Goal: Navigation & Orientation: Understand site structure

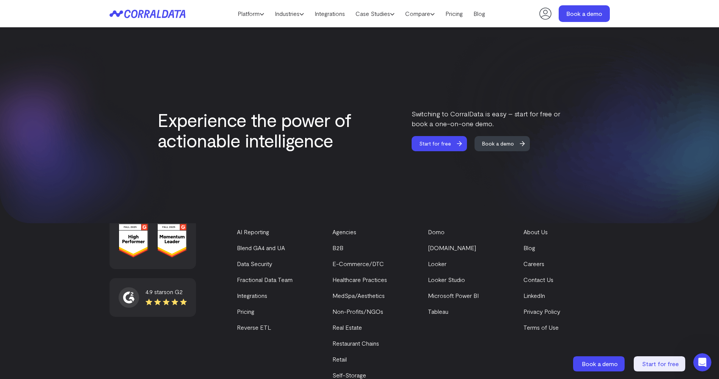
scroll to position [3188, 0]
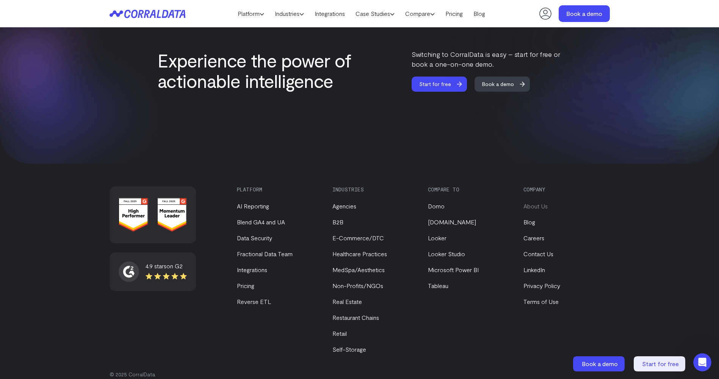
click at [534, 202] on link "About Us" at bounding box center [536, 205] width 24 height 7
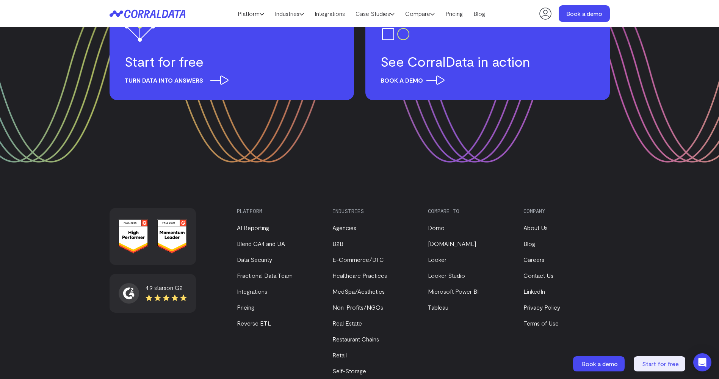
scroll to position [980, 0]
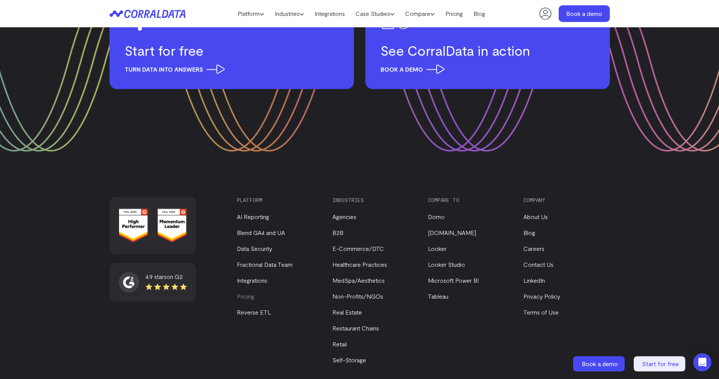
click at [252, 293] on link "Pricing" at bounding box center [245, 296] width 17 height 7
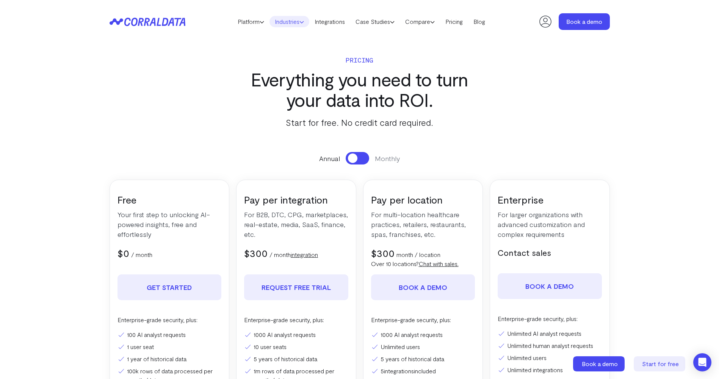
click at [301, 22] on icon at bounding box center [302, 22] width 5 height 5
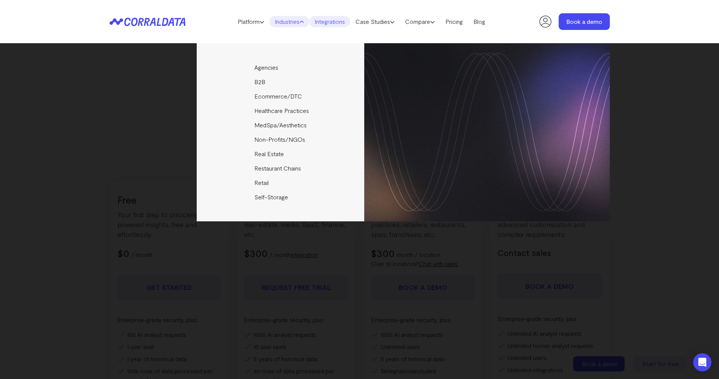
click at [322, 24] on link "Integrations" at bounding box center [329, 21] width 41 height 11
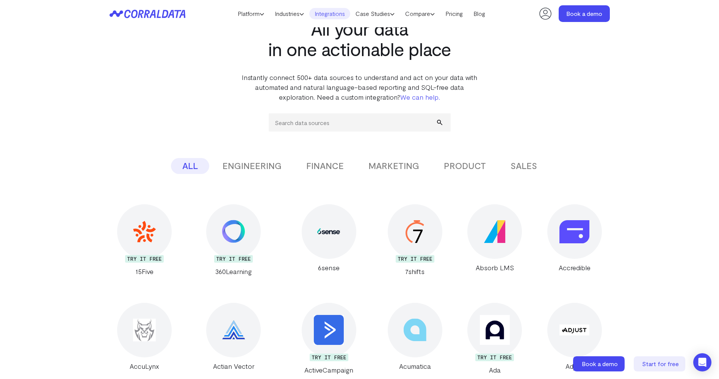
scroll to position [98, 0]
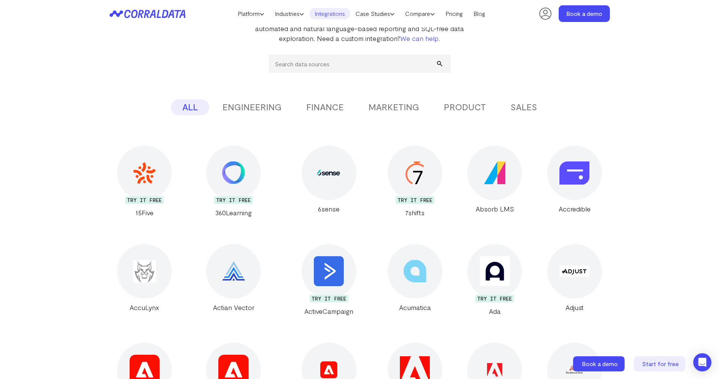
click at [256, 105] on button "ENGINEERING" at bounding box center [252, 107] width 82 height 16
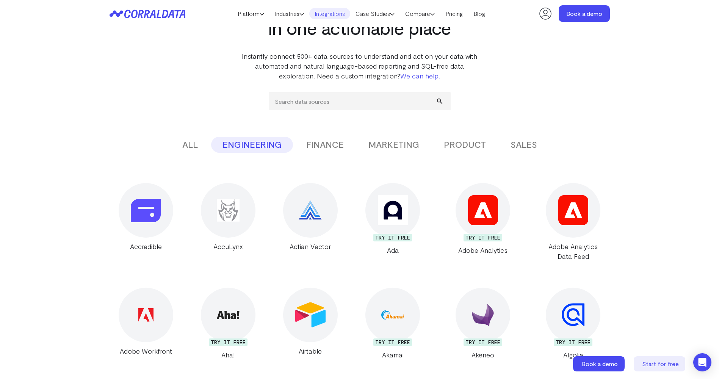
scroll to position [60, 0]
click at [328, 142] on button "FINANCE" at bounding box center [325, 145] width 60 height 16
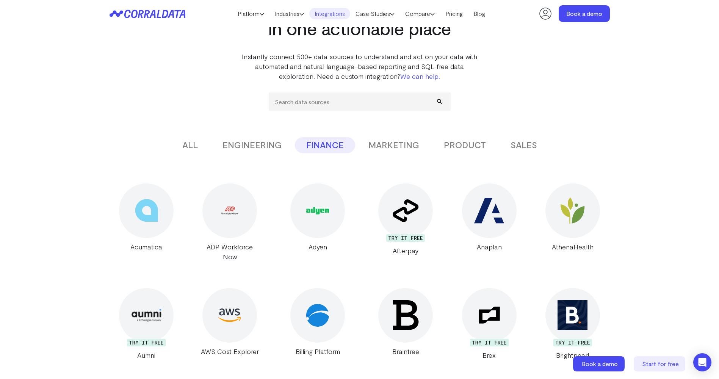
click at [378, 141] on button "MARKETING" at bounding box center [394, 145] width 74 height 16
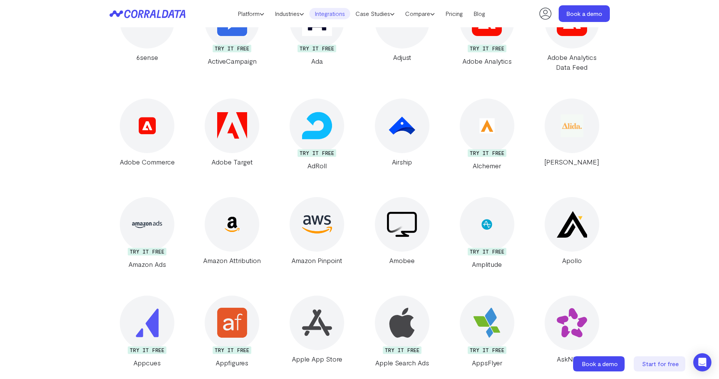
scroll to position [0, 0]
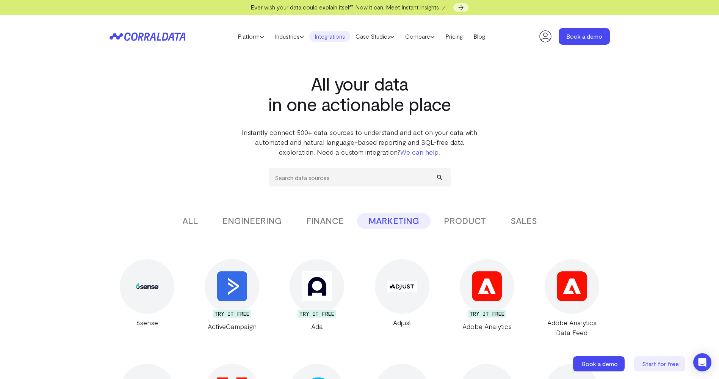
click at [470, 225] on button "PRODUCT" at bounding box center [465, 221] width 65 height 16
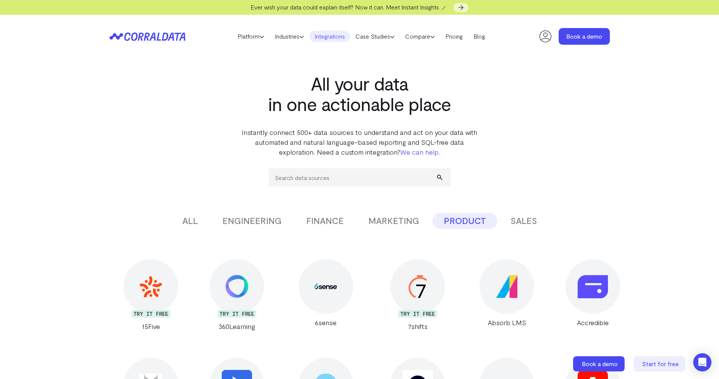
click at [525, 217] on button "SALES" at bounding box center [523, 221] width 49 height 16
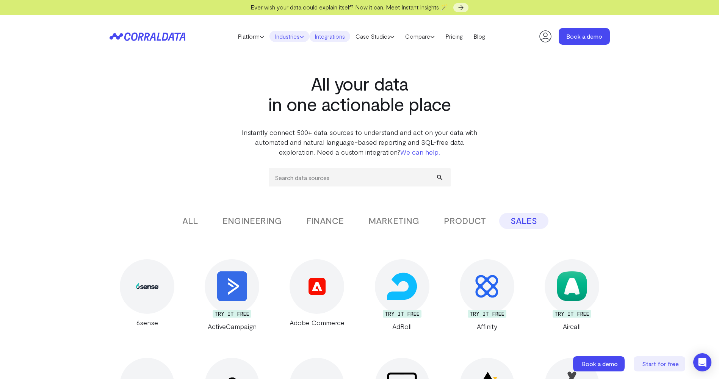
click at [303, 38] on icon at bounding box center [302, 37] width 5 height 5
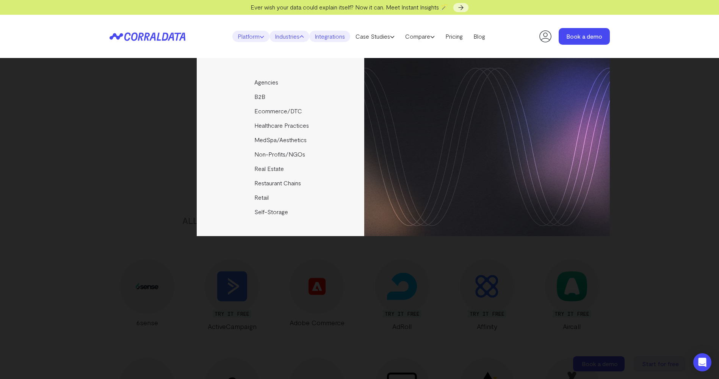
click at [258, 34] on link "Platform" at bounding box center [250, 36] width 37 height 11
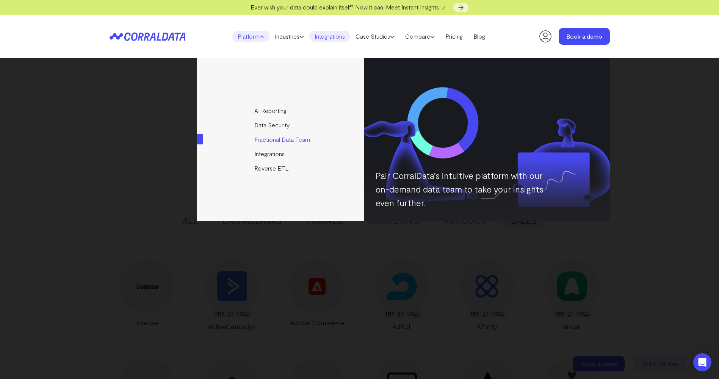
click at [273, 136] on link "Fractional Data Team" at bounding box center [281, 139] width 169 height 14
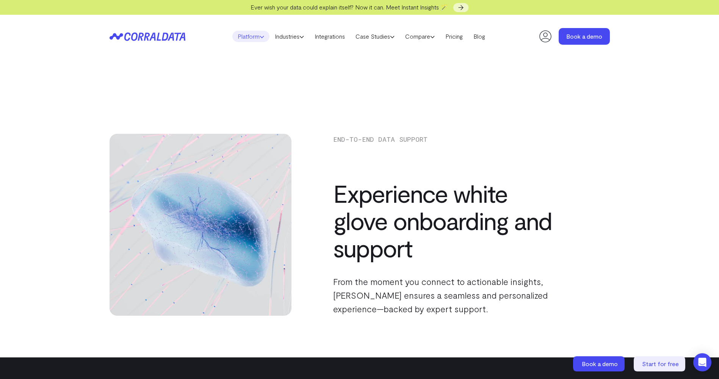
click at [256, 39] on link "Platform" at bounding box center [250, 36] width 37 height 11
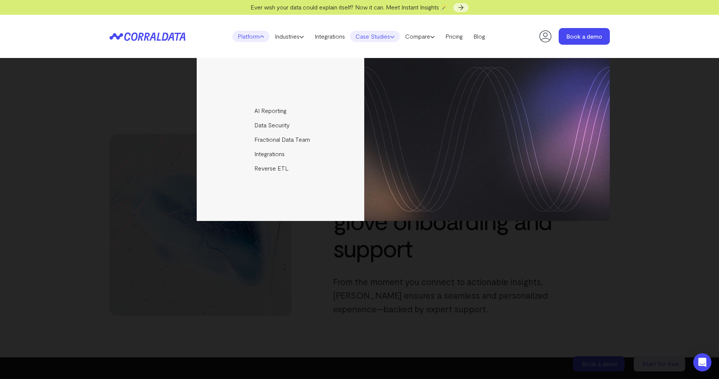
click at [395, 40] on link "Case Studies" at bounding box center [375, 36] width 50 height 11
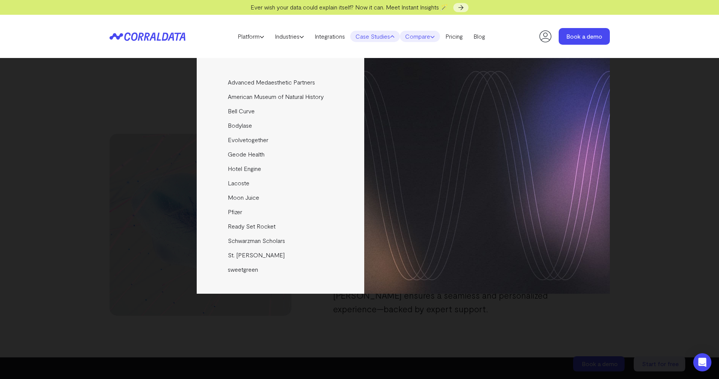
click at [435, 36] on icon at bounding box center [432, 37] width 5 height 5
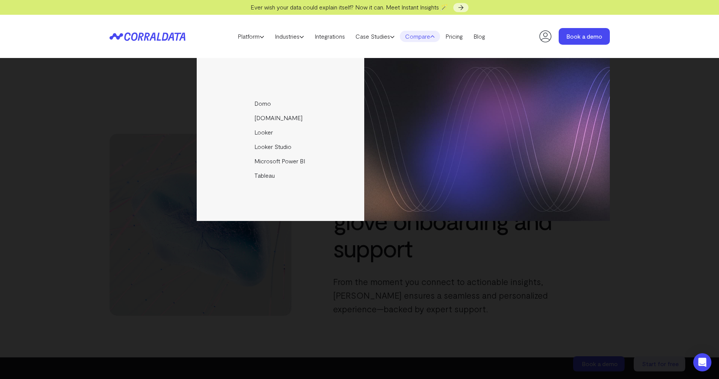
click at [660, 124] on div "Domo Funnel.io Looker Looker Studio Microsoft Power BI Tableau" at bounding box center [359, 218] width 719 height 321
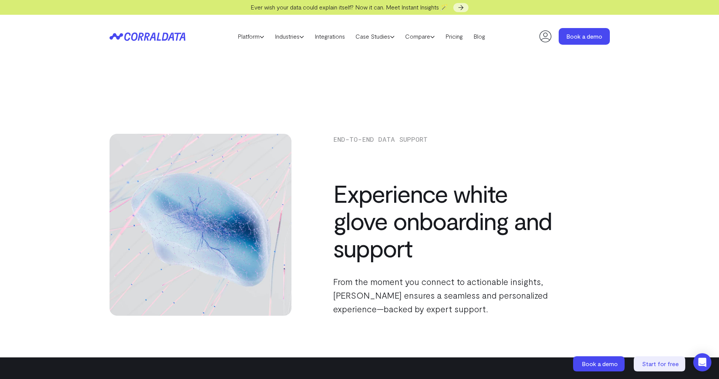
click at [170, 34] on icon at bounding box center [148, 36] width 76 height 9
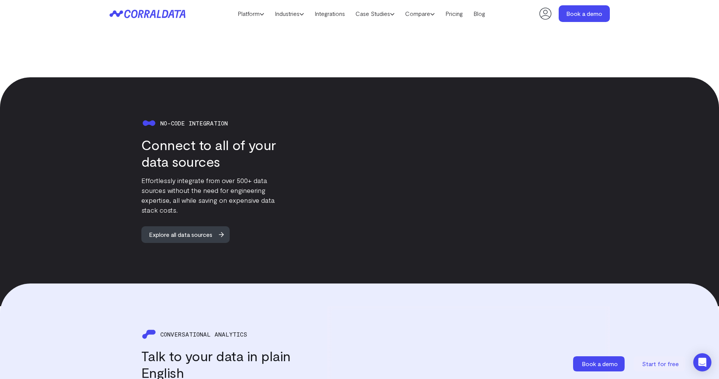
scroll to position [507, 0]
